Goal: Transaction & Acquisition: Purchase product/service

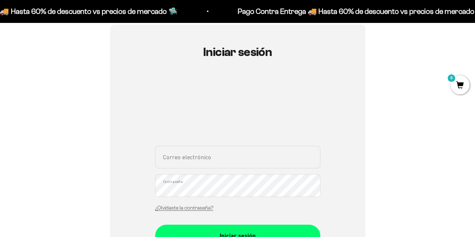
scroll to position [113, 0]
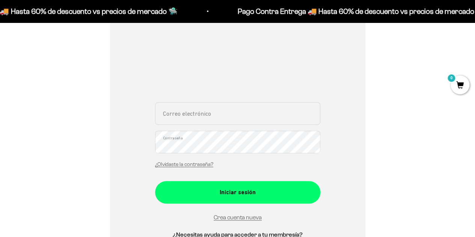
click at [188, 118] on input "Correo electrónico" at bounding box center [237, 113] width 165 height 23
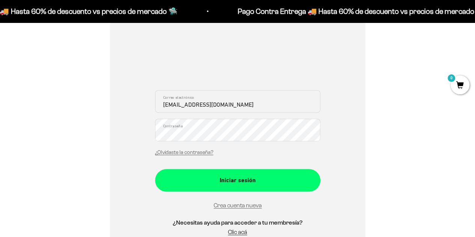
type input "[EMAIL_ADDRESS][DOMAIN_NAME]"
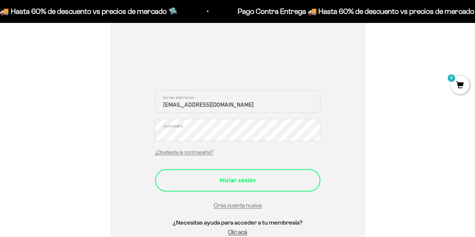
click at [211, 183] on div "Iniciar sesión" at bounding box center [237, 180] width 135 height 10
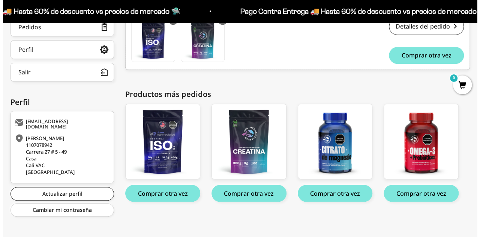
scroll to position [157, 0]
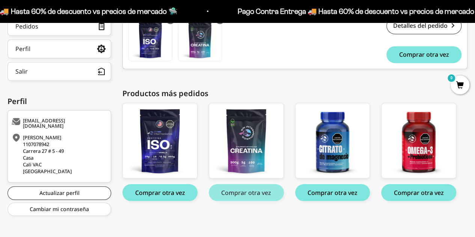
click at [239, 191] on button "Comprar otra vez" at bounding box center [246, 192] width 75 height 17
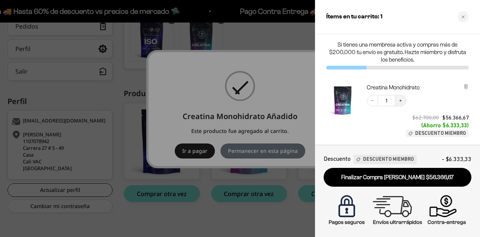
click at [401, 99] on icon "Increase quantity" at bounding box center [400, 100] width 5 height 5
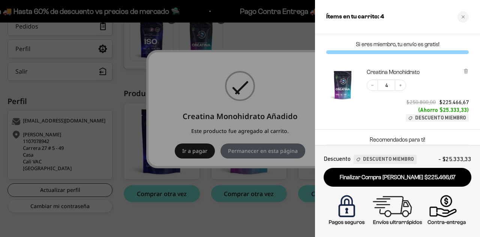
scroll to position [0, 0]
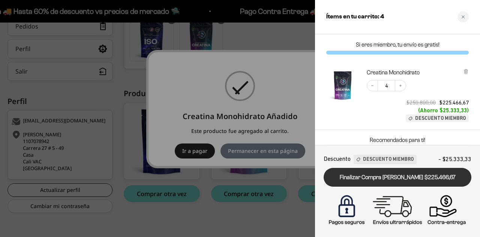
click at [411, 180] on link "Finalizar Compra [PERSON_NAME] $225.466,67" at bounding box center [398, 177] width 148 height 19
